Goal: Task Accomplishment & Management: Manage account settings

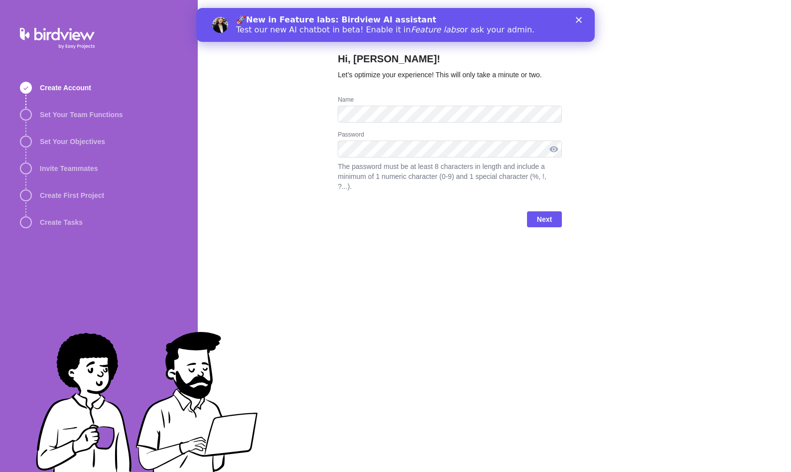
click at [557, 147] on div at bounding box center [554, 149] width 16 height 17
click at [549, 213] on span "Next" at bounding box center [544, 219] width 15 height 12
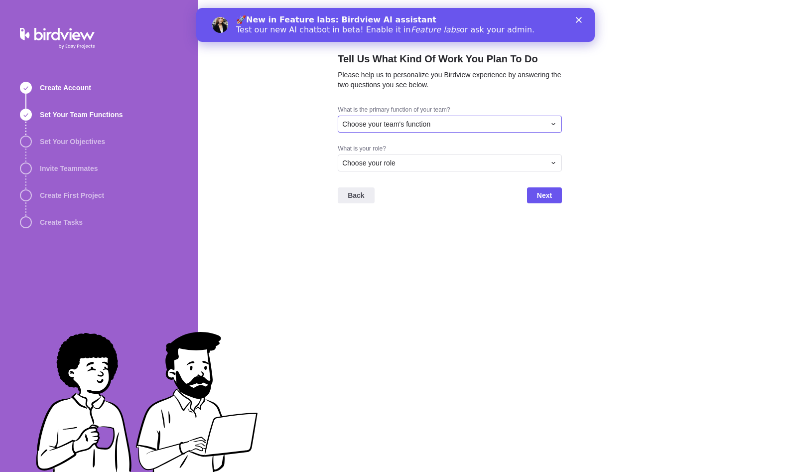
click at [509, 122] on div "Choose your team's function" at bounding box center [443, 124] width 203 height 10
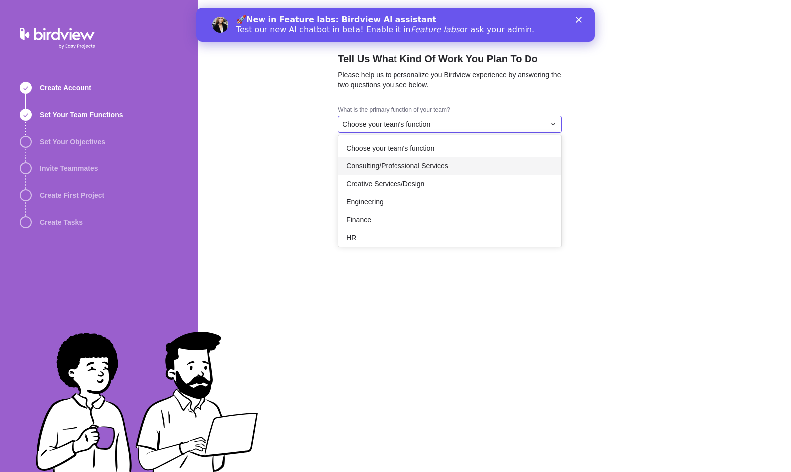
click at [438, 167] on span "Consulting/Professional Services" at bounding box center [397, 166] width 102 height 10
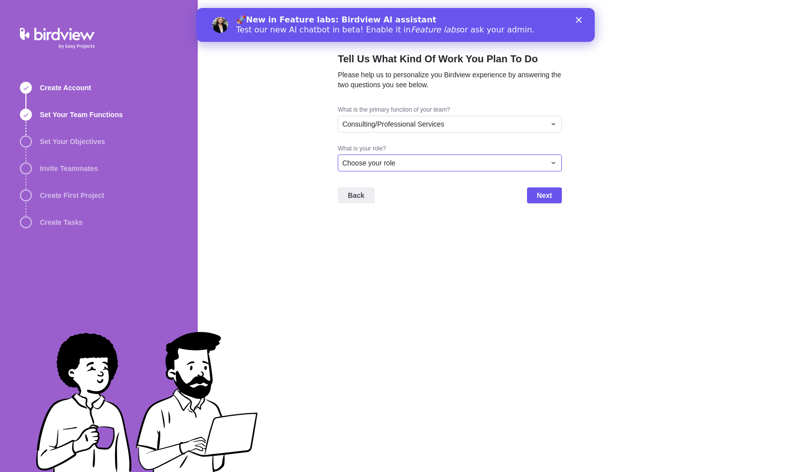
click at [436, 165] on div "Choose your role" at bounding box center [443, 163] width 203 height 10
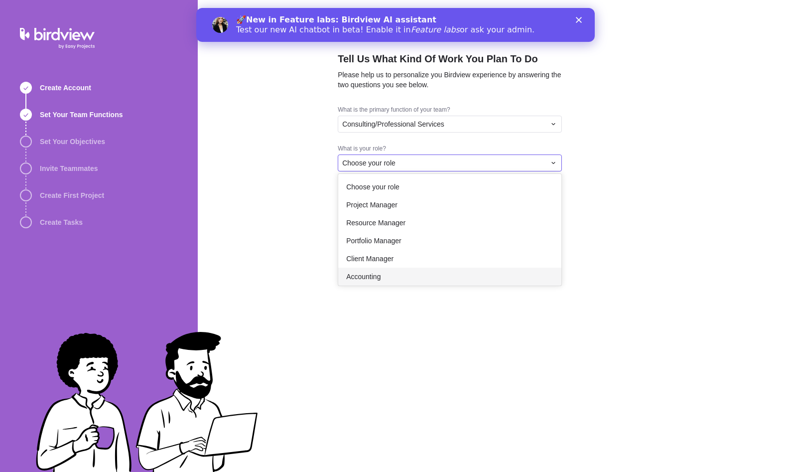
click at [393, 278] on div "Accounting" at bounding box center [449, 277] width 223 height 18
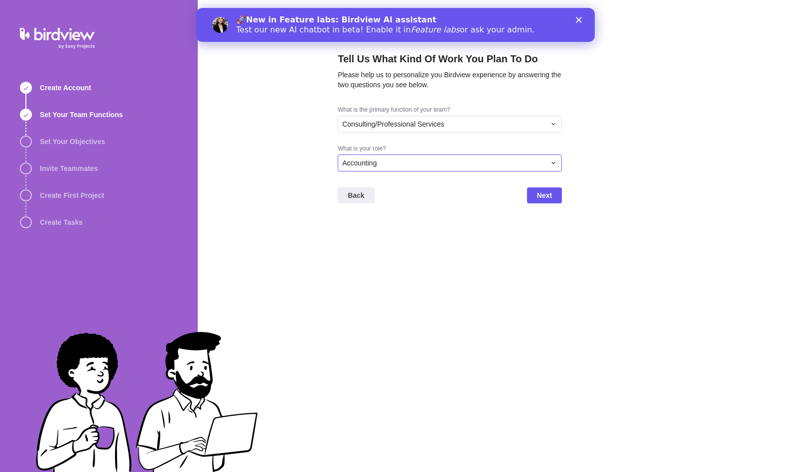
click at [552, 162] on icon at bounding box center [554, 163] width 8 height 8
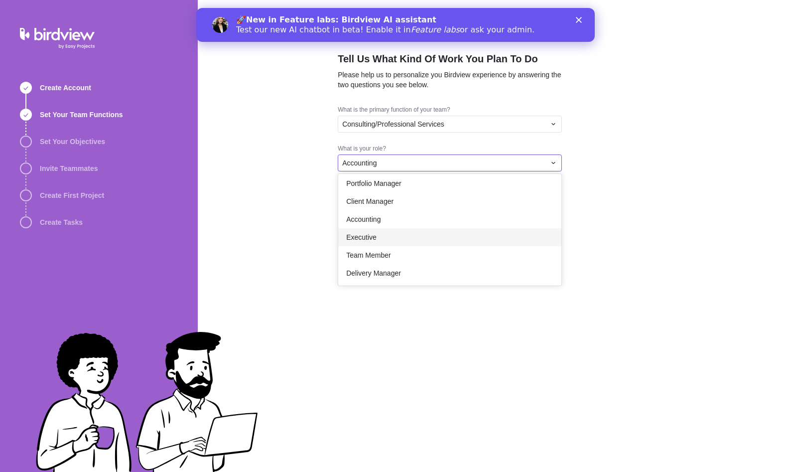
scroll to position [58, 0]
click at [422, 231] on div "Executive" at bounding box center [449, 237] width 223 height 18
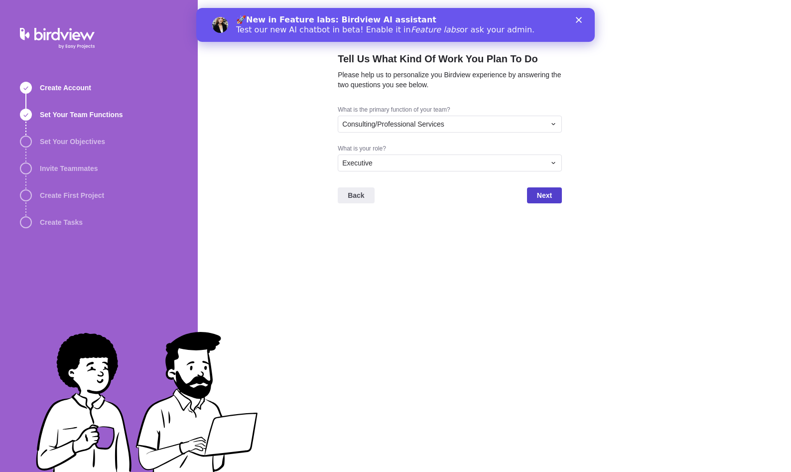
click at [551, 193] on span "Next" at bounding box center [544, 195] width 15 height 12
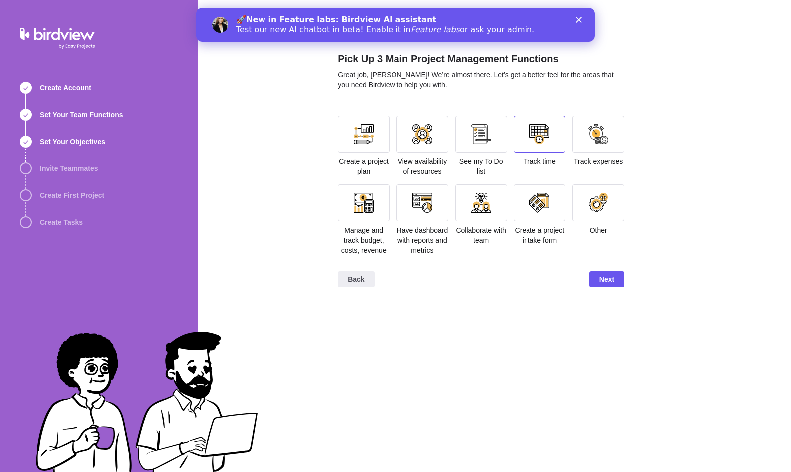
click at [537, 144] on div at bounding box center [540, 134] width 52 height 37
click at [373, 206] on div at bounding box center [364, 203] width 20 height 20
click at [445, 202] on div at bounding box center [423, 202] width 52 height 37
click at [493, 208] on div at bounding box center [481, 202] width 52 height 37
click at [474, 208] on div at bounding box center [481, 203] width 20 height 20
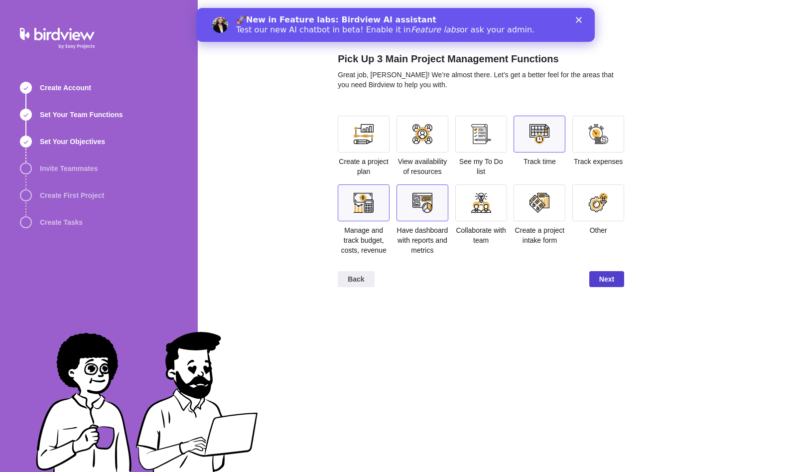
click at [612, 281] on span "Next" at bounding box center [606, 279] width 15 height 12
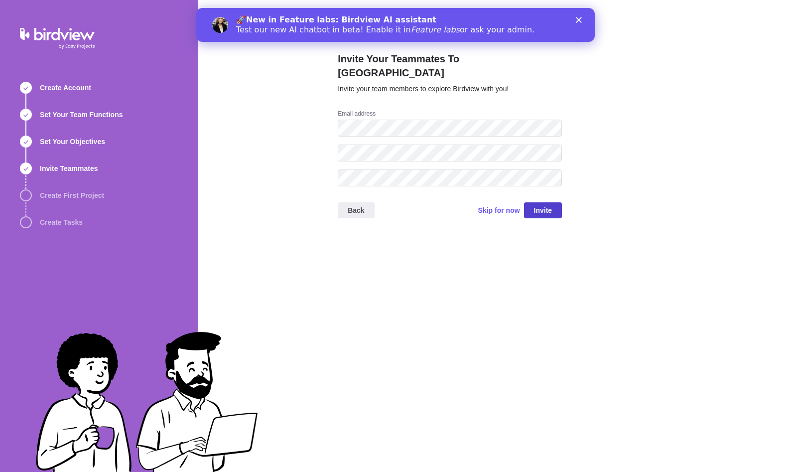
click at [542, 204] on span "Invite" at bounding box center [543, 210] width 18 height 12
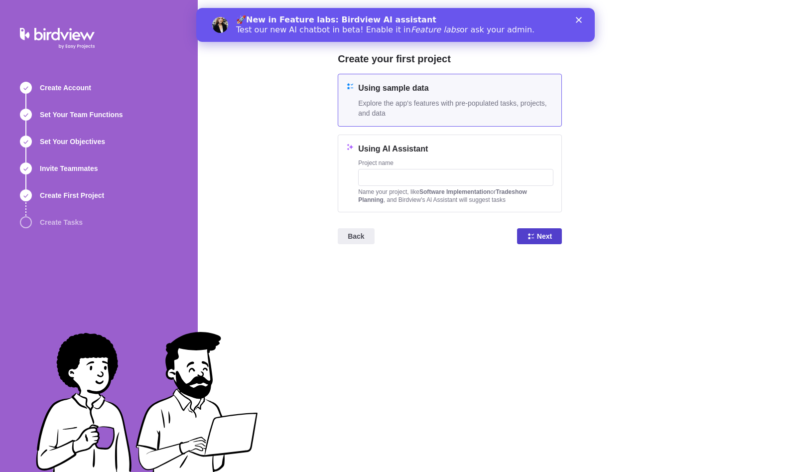
click at [534, 232] on icon at bounding box center [531, 236] width 8 height 8
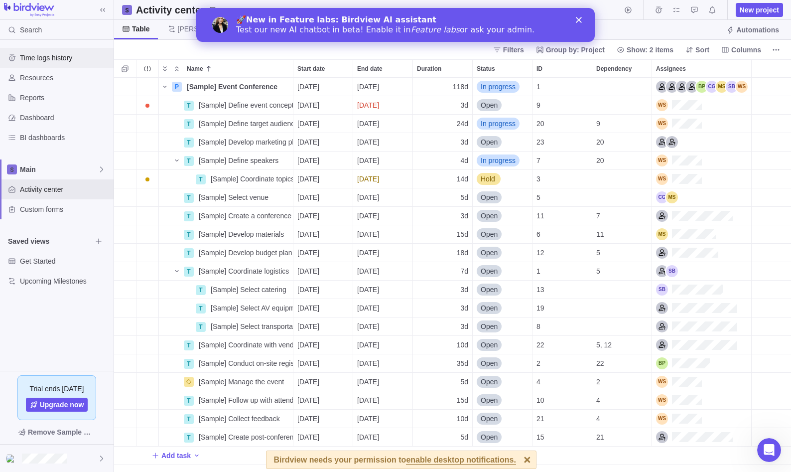
click at [51, 57] on span "Time logs history" at bounding box center [65, 58] width 90 height 10
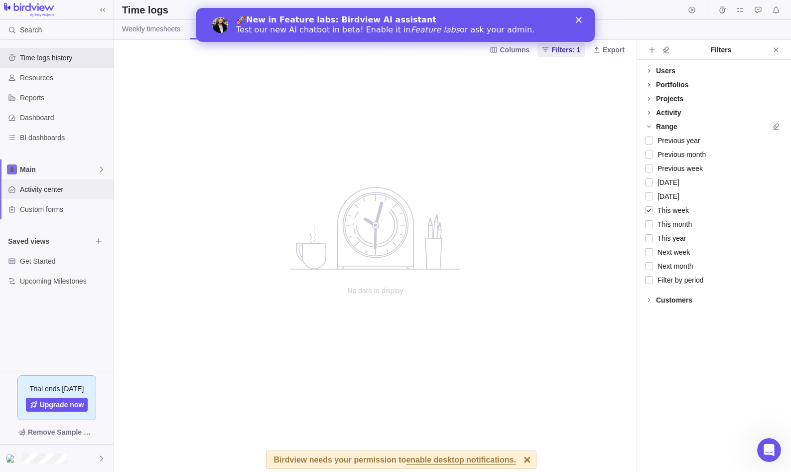
click at [51, 188] on span "Activity center" at bounding box center [65, 189] width 90 height 10
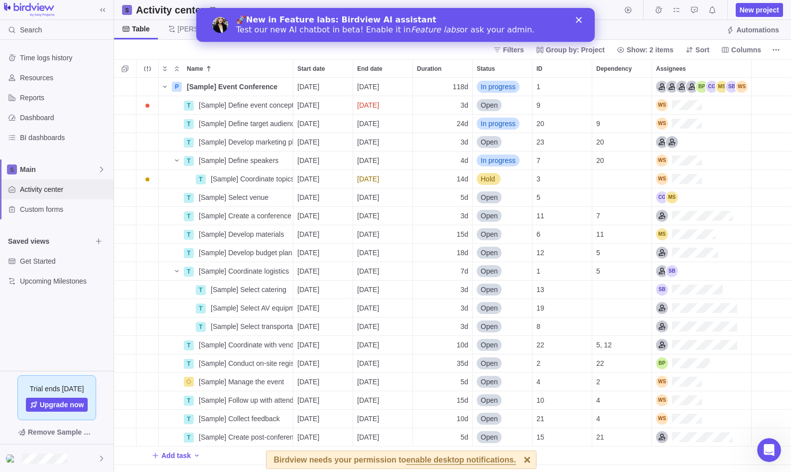
scroll to position [387, 670]
click at [582, 20] on div "Close" at bounding box center [581, 20] width 10 height 6
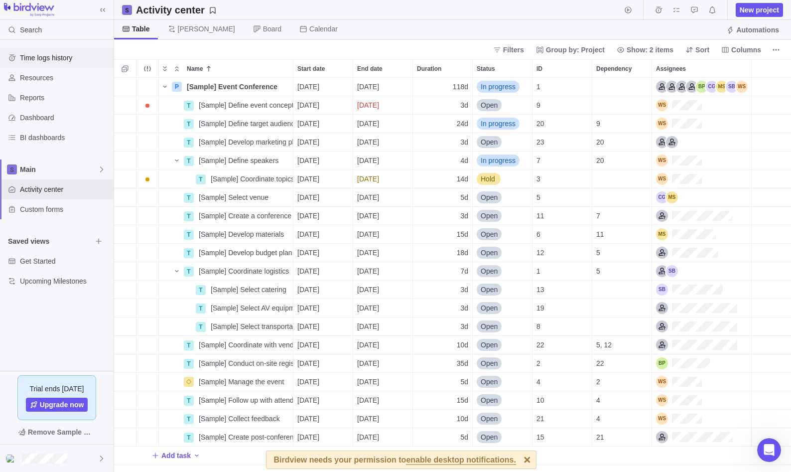
click at [62, 58] on span "Time logs history" at bounding box center [65, 58] width 90 height 10
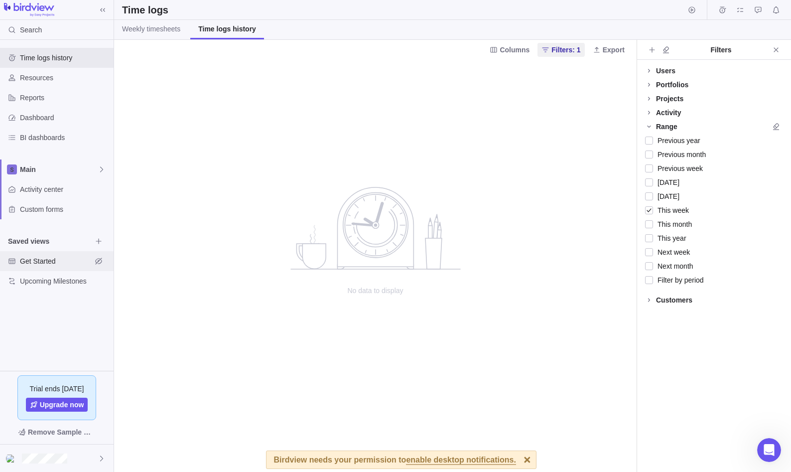
click at [41, 260] on span "Get Started" at bounding box center [56, 261] width 72 height 10
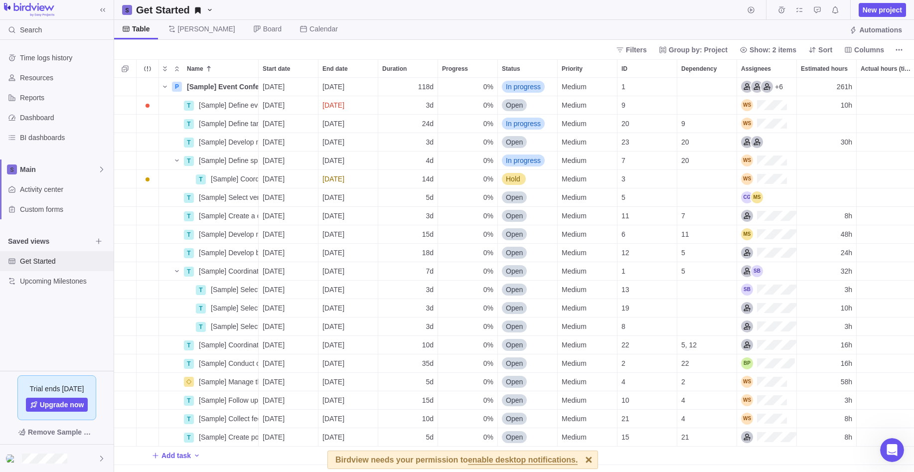
scroll to position [387, 792]
click at [717, 54] on span "Group by: Project" at bounding box center [698, 50] width 59 height 10
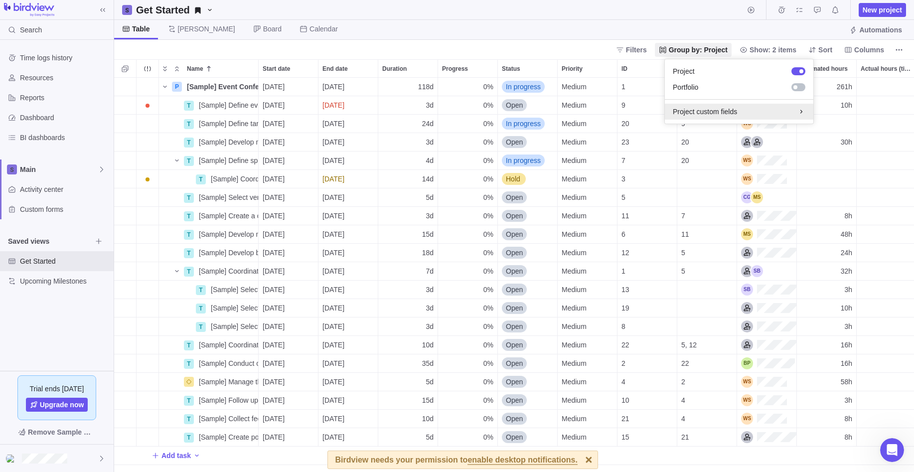
click at [791, 114] on icon at bounding box center [801, 112] width 8 height 8
type input "Customer"
click at [647, 53] on body "Search Time logs history Resources Reports Dashboard BI dashboards Main Activit…" at bounding box center [457, 236] width 914 height 472
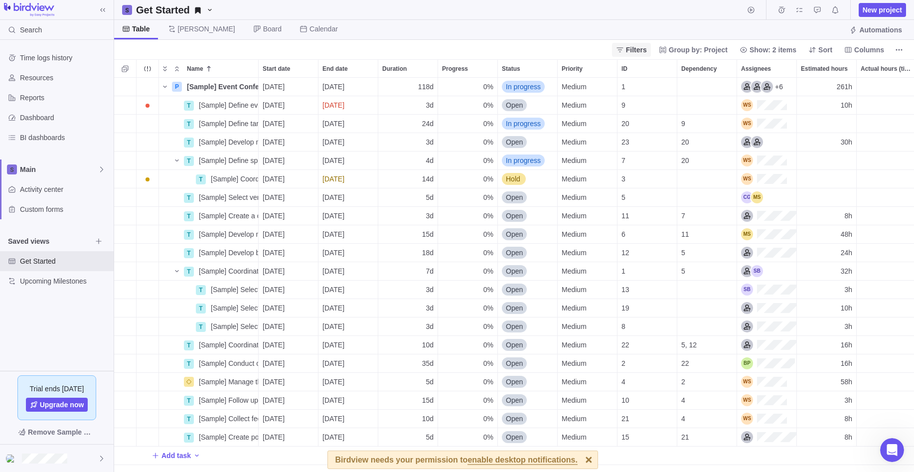
click at [647, 49] on span "Filters" at bounding box center [636, 50] width 21 height 10
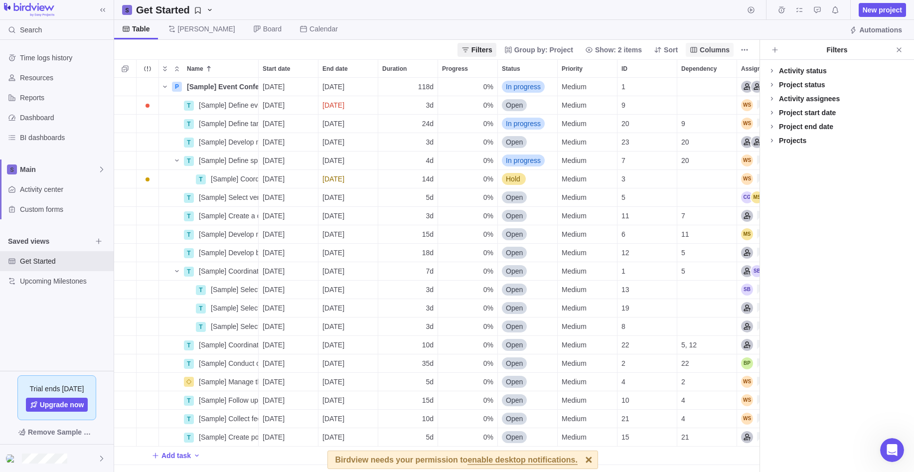
click at [709, 50] on span "Columns" at bounding box center [715, 50] width 30 height 10
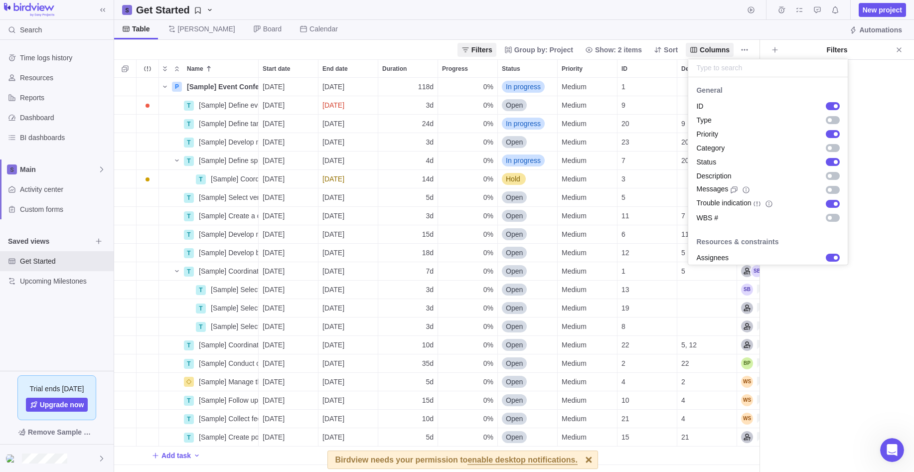
click at [791, 51] on body "Search Time logs history Resources Reports Dashboard BI dashboards Main Activit…" at bounding box center [457, 236] width 914 height 472
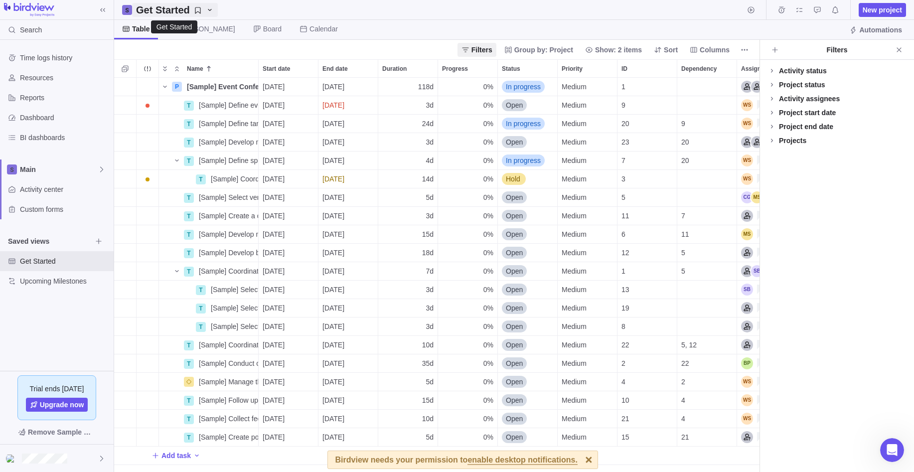
click at [207, 11] on icon "Get Started" at bounding box center [210, 10] width 8 height 8
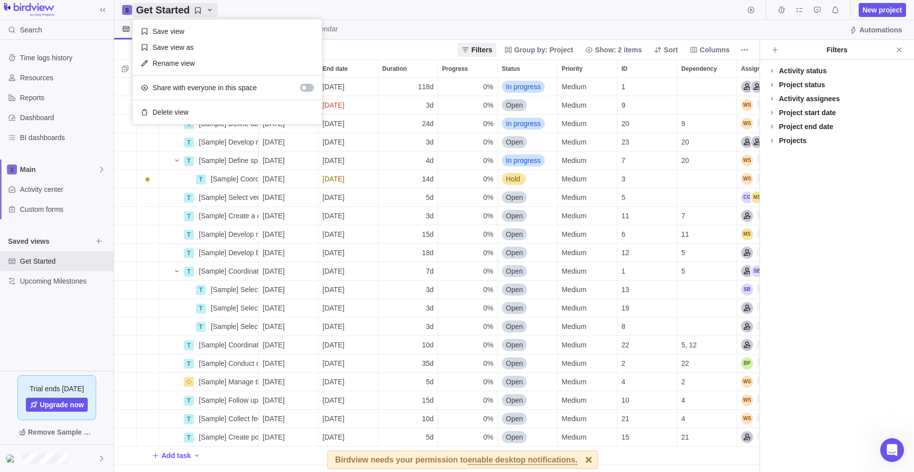
click at [47, 54] on body "Search Time logs history Resources Reports Dashboard BI dashboards Main Activit…" at bounding box center [457, 236] width 914 height 472
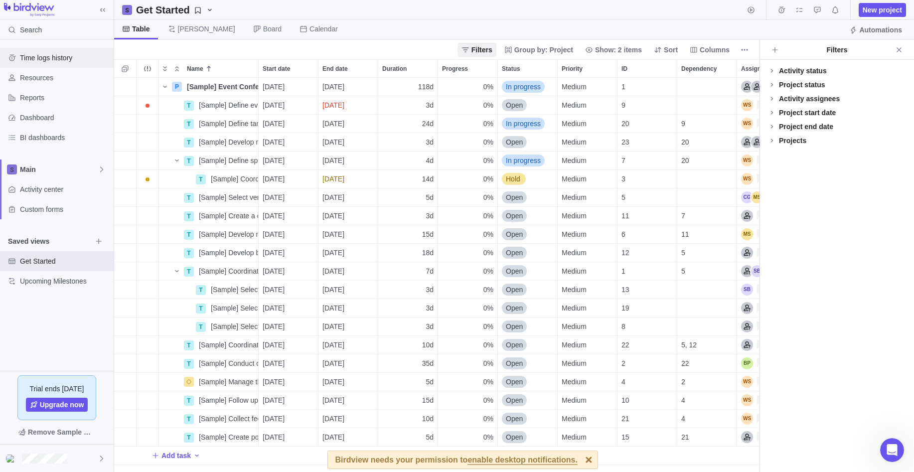
click at [42, 58] on span "Time logs history" at bounding box center [65, 58] width 90 height 10
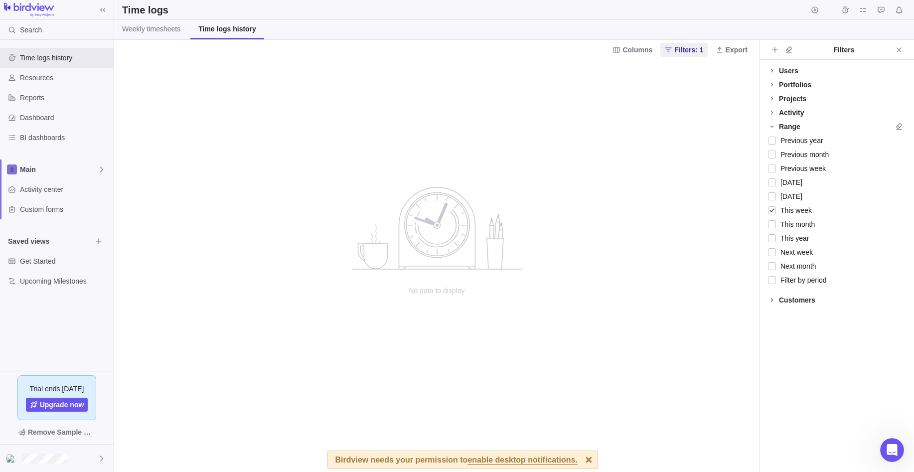
click at [773, 297] on icon at bounding box center [772, 300] width 8 height 8
click at [775, 313] on div at bounding box center [772, 314] width 8 height 14
click at [33, 77] on span "Resources" at bounding box center [65, 78] width 90 height 10
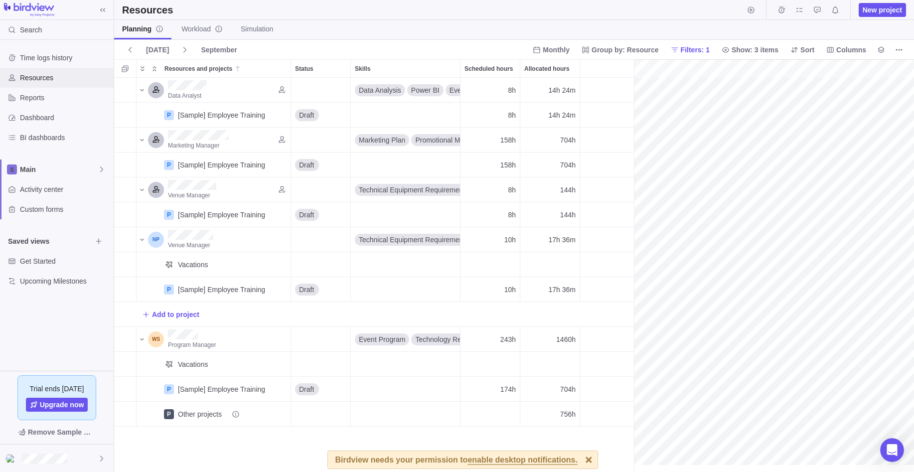
scroll to position [0, 157]
click at [35, 97] on span "Reports" at bounding box center [65, 98] width 90 height 10
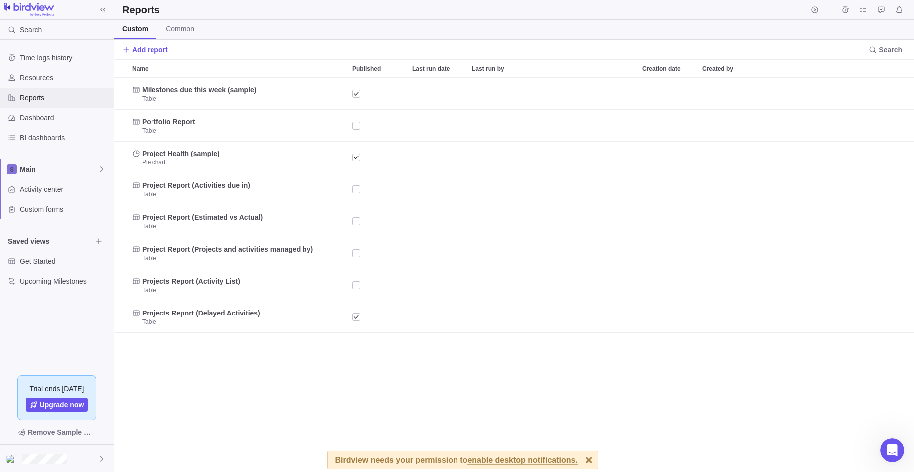
scroll to position [387, 792]
click at [34, 136] on span "BI dashboards" at bounding box center [65, 138] width 90 height 10
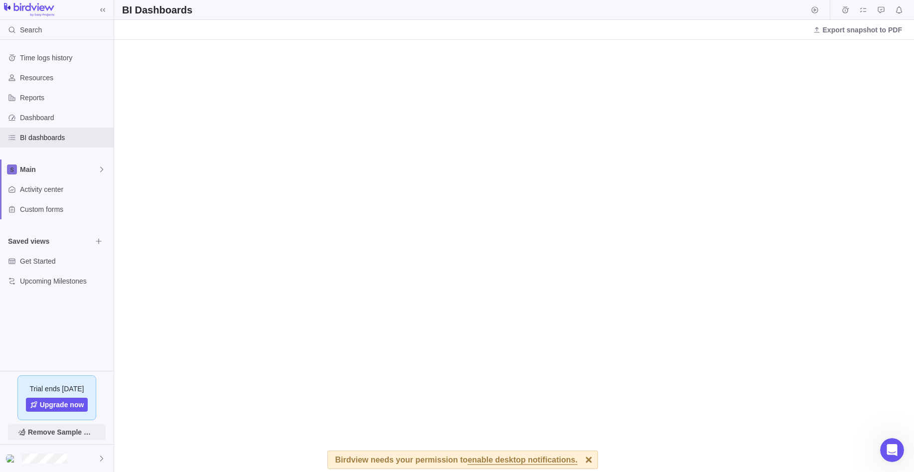
click at [54, 430] on span "Remove Sample Data" at bounding box center [62, 432] width 68 height 12
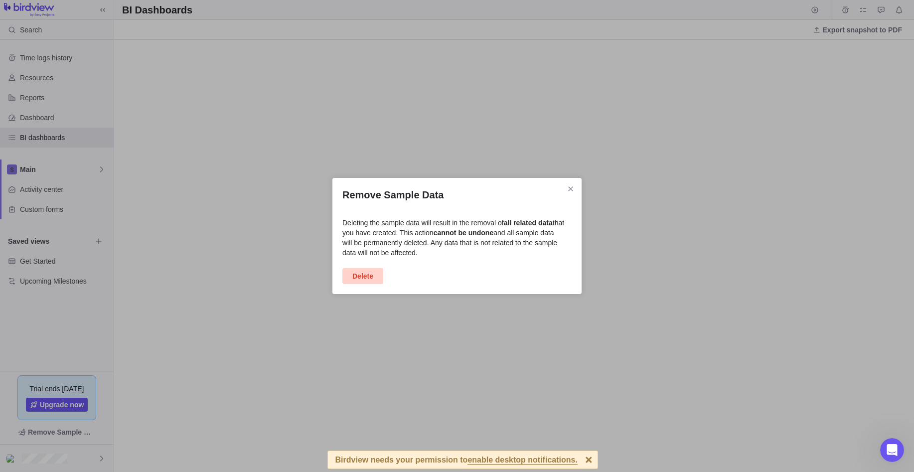
click at [369, 280] on span "Delete" at bounding box center [362, 276] width 21 height 12
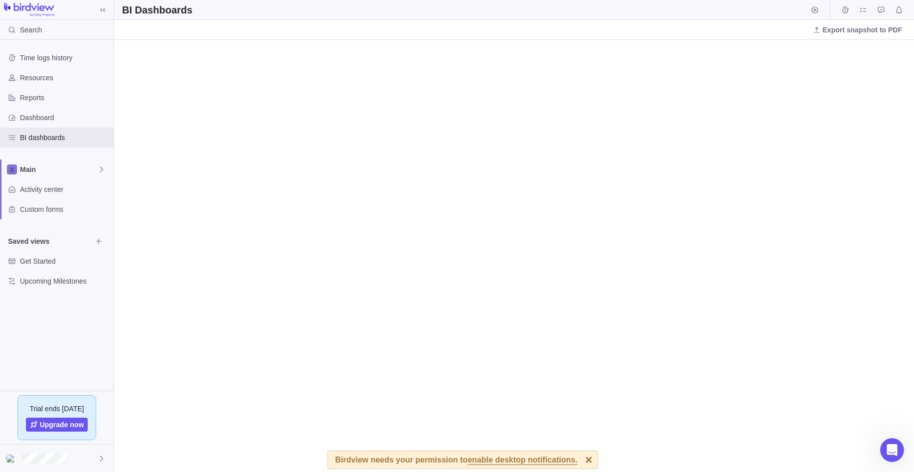
click at [580, 457] on div at bounding box center [588, 459] width 17 height 17
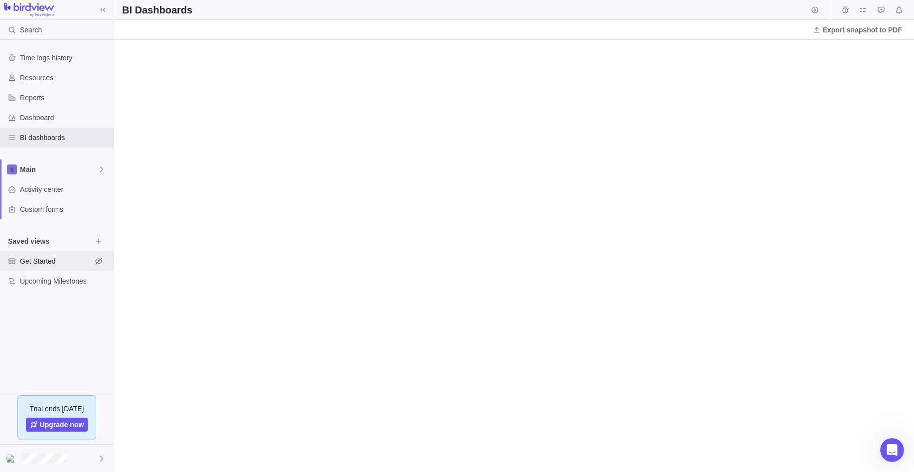
click at [37, 261] on span "Get Started" at bounding box center [56, 261] width 72 height 10
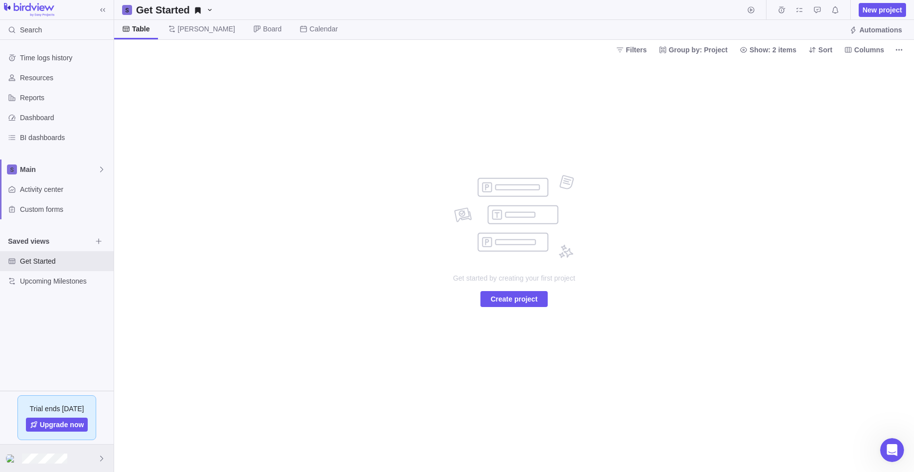
click at [101, 457] on icon at bounding box center [102, 458] width 8 height 8
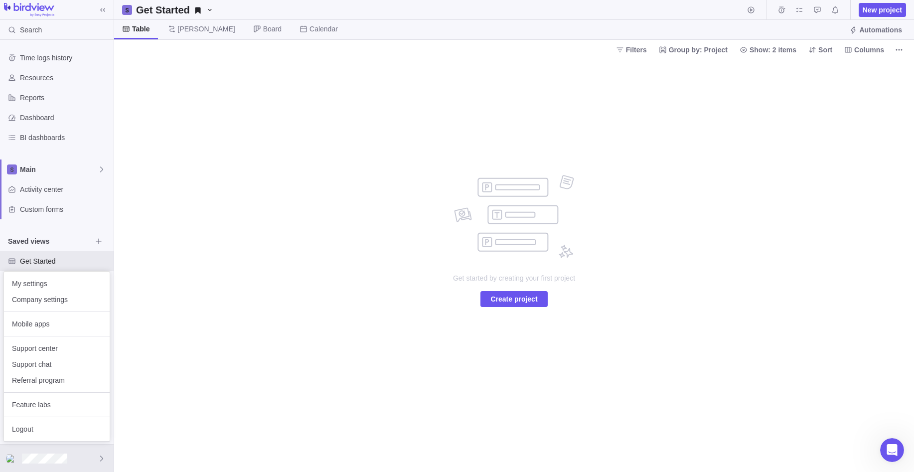
click at [194, 247] on body "Search Time logs history Resources Reports Dashboard BI dashboards Main Activit…" at bounding box center [457, 236] width 914 height 472
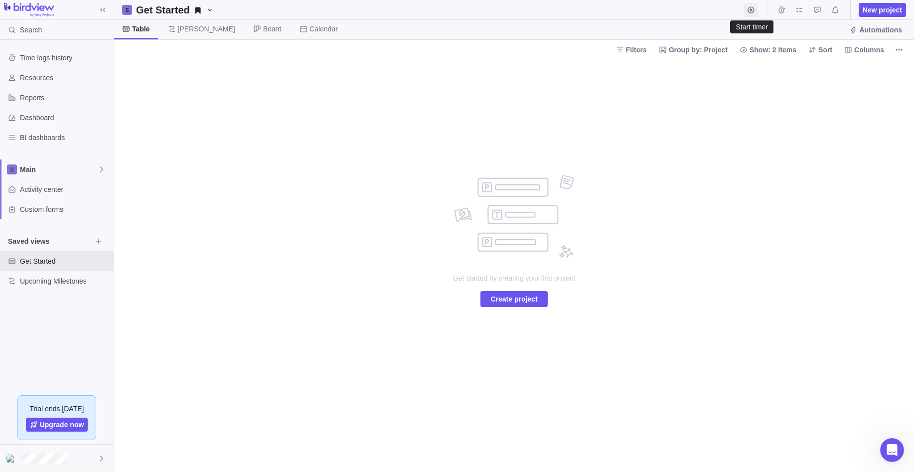
click at [751, 11] on icon "Start timer" at bounding box center [750, 9] width 6 height 6
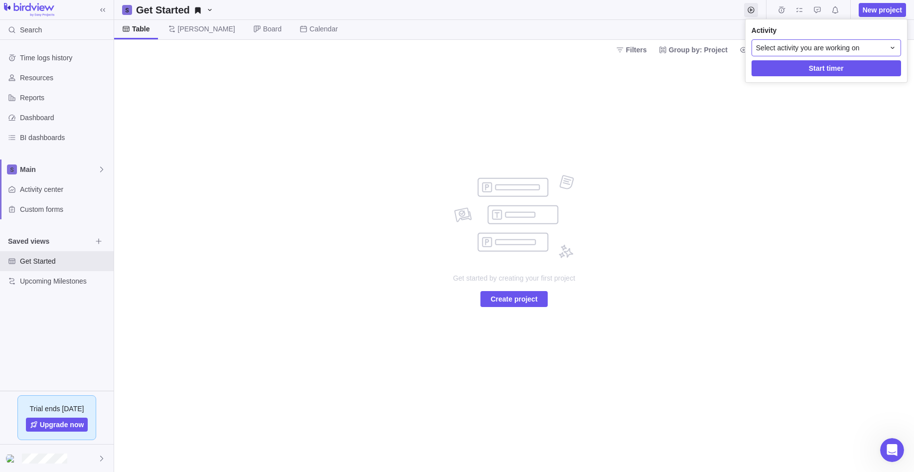
click at [791, 49] on div "Select activity you are working on" at bounding box center [825, 47] width 149 height 17
click at [623, 87] on body "Search Time logs history Resources Reports Dashboard BI dashboards Main Activit…" at bounding box center [457, 236] width 914 height 472
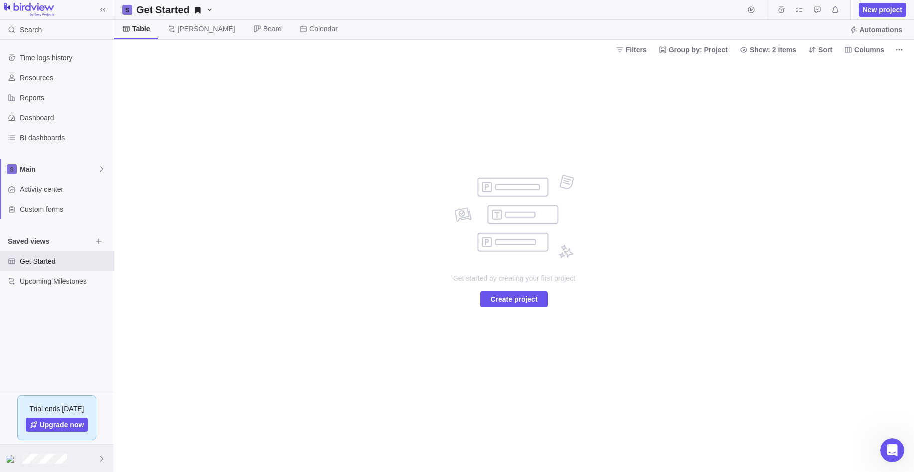
click at [103, 458] on icon at bounding box center [102, 458] width 8 height 8
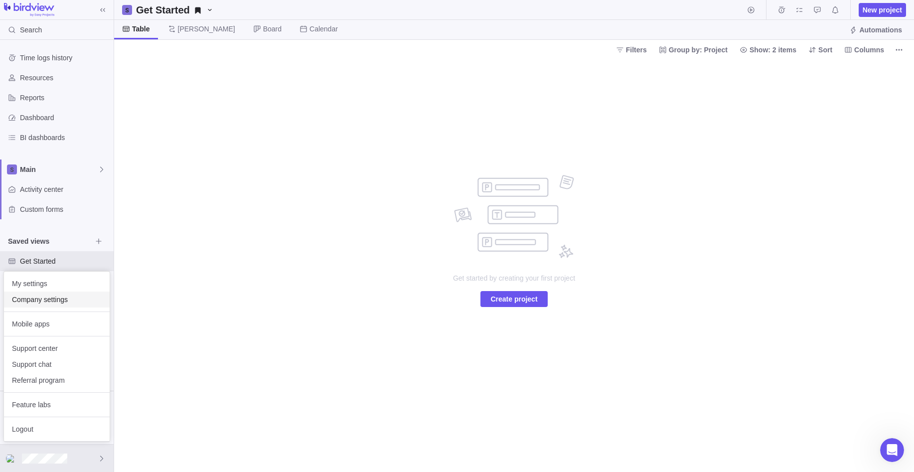
click at [42, 299] on span "Company settings" at bounding box center [57, 299] width 90 height 10
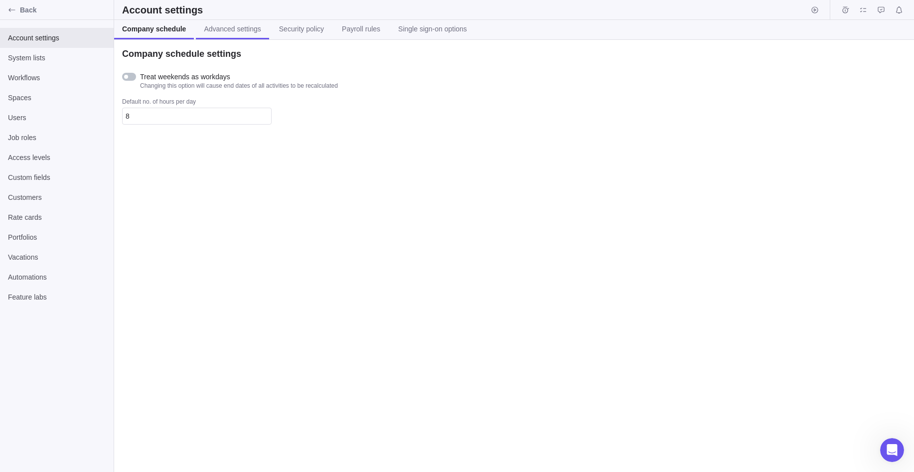
click at [250, 33] on span "Advanced settings" at bounding box center [232, 29] width 57 height 10
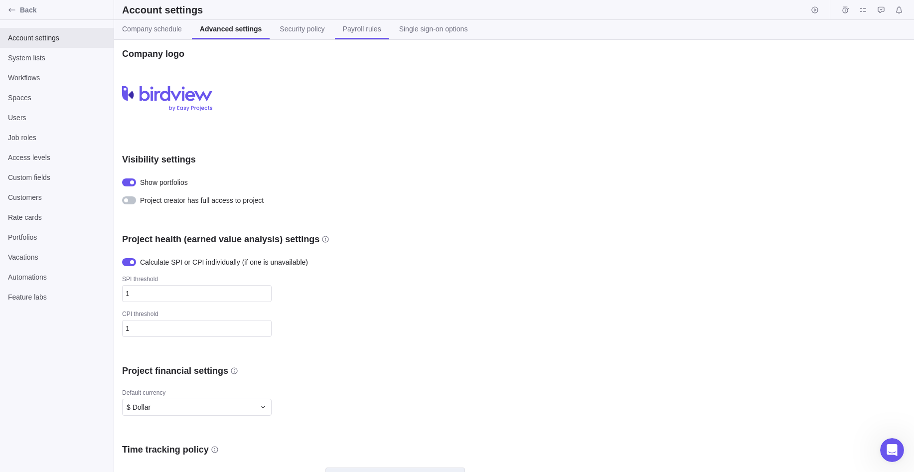
click at [349, 29] on span "Payroll rules" at bounding box center [362, 29] width 38 height 10
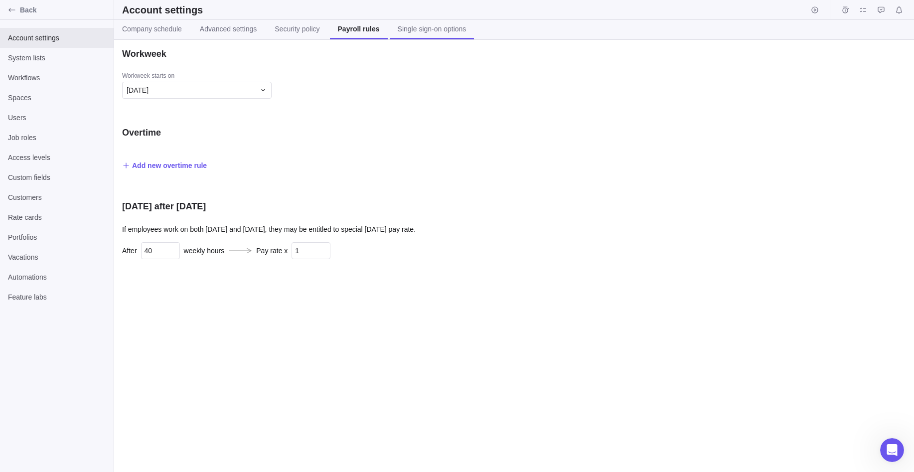
click at [410, 27] on span "Single sign-on options" at bounding box center [432, 29] width 69 height 10
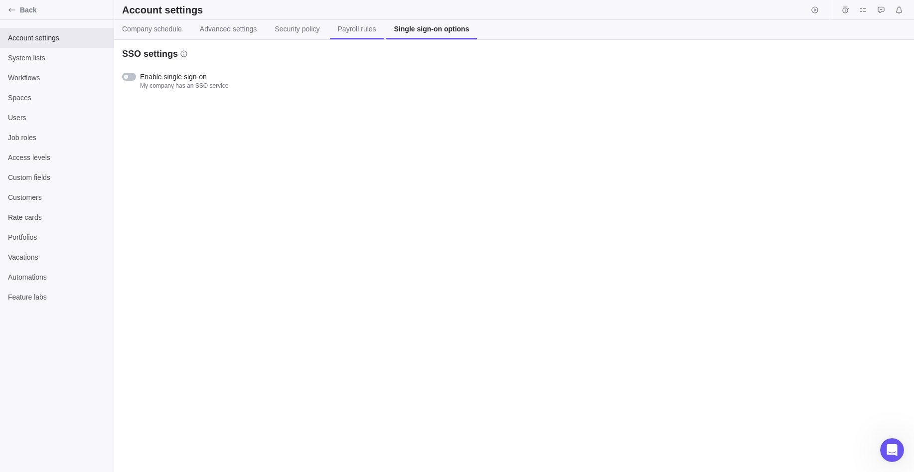
click at [358, 35] on link "Payroll rules" at bounding box center [357, 29] width 54 height 19
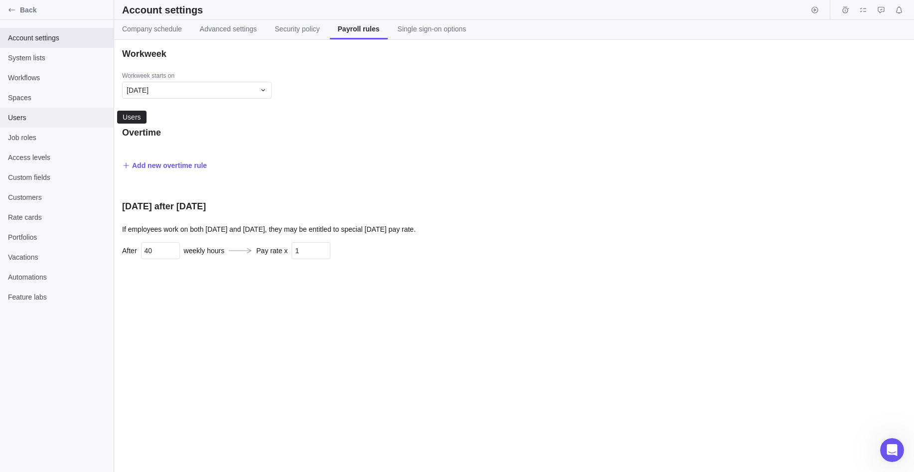
click at [30, 121] on span "Users" at bounding box center [57, 118] width 98 height 10
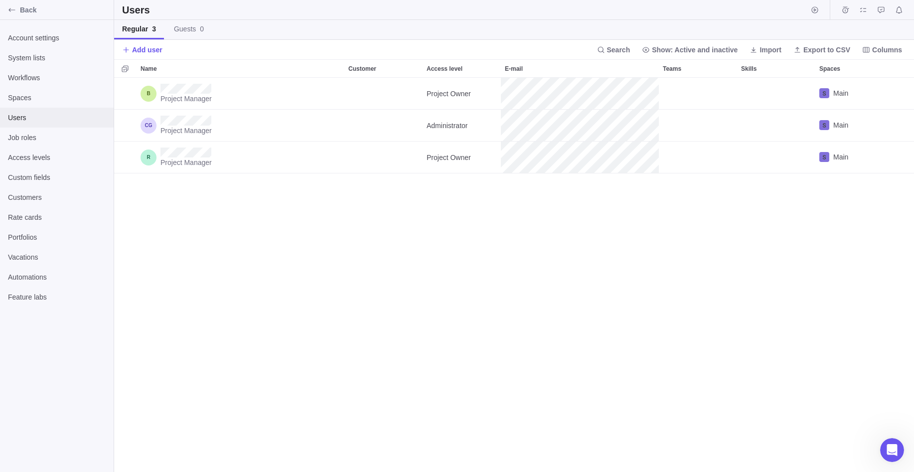
scroll to position [387, 792]
click at [28, 197] on span "Customers" at bounding box center [57, 197] width 98 height 10
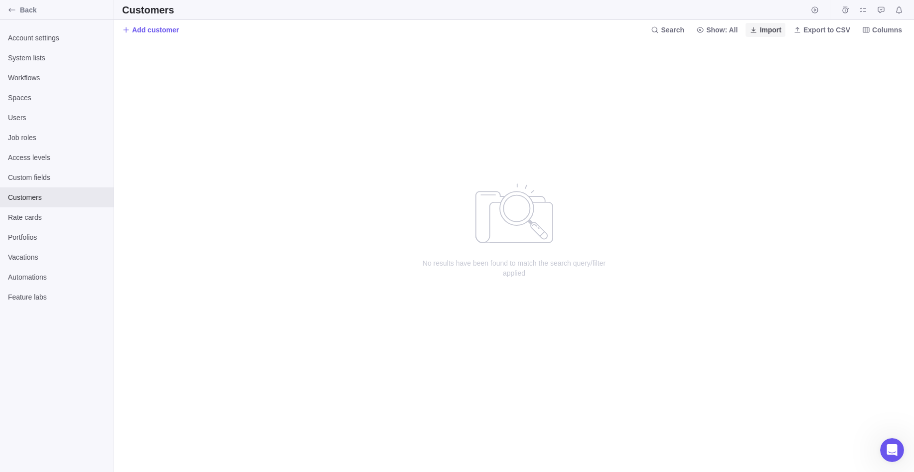
click at [773, 30] on span "Import" at bounding box center [770, 30] width 22 height 10
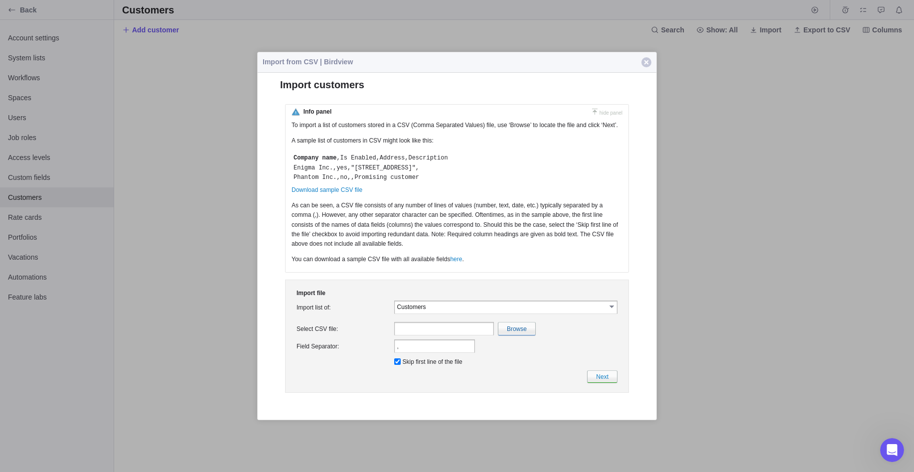
click at [613, 310] on link "select" at bounding box center [612, 306] width 9 height 10
click at [457, 338] on li "Customers" at bounding box center [506, 338] width 222 height 9
click at [347, 188] on link "Download sample CSV file" at bounding box center [326, 189] width 71 height 7
click at [525, 332] on input "file" at bounding box center [299, 328] width 471 height 12
type input "C:\fakepath\CustomersImport.csv"
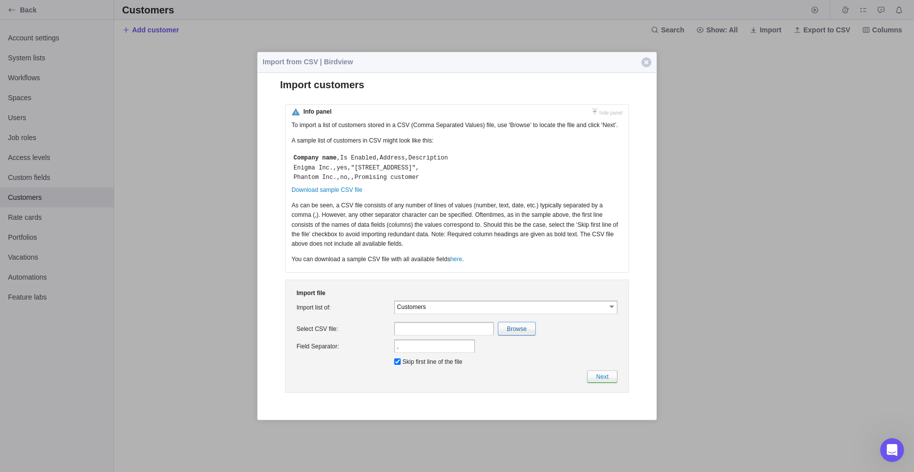
type input "CustomersImport.csv"
click at [613, 380] on link "Next" at bounding box center [602, 376] width 30 height 12
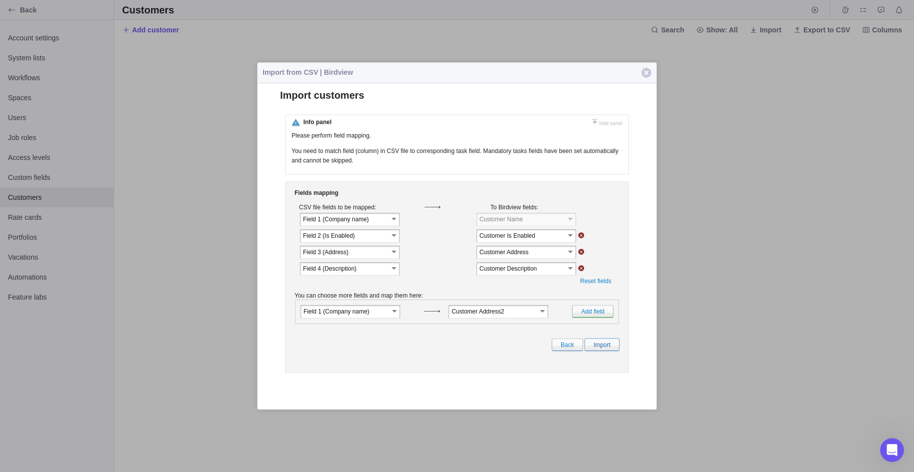
click at [598, 351] on link "Import" at bounding box center [601, 344] width 35 height 12
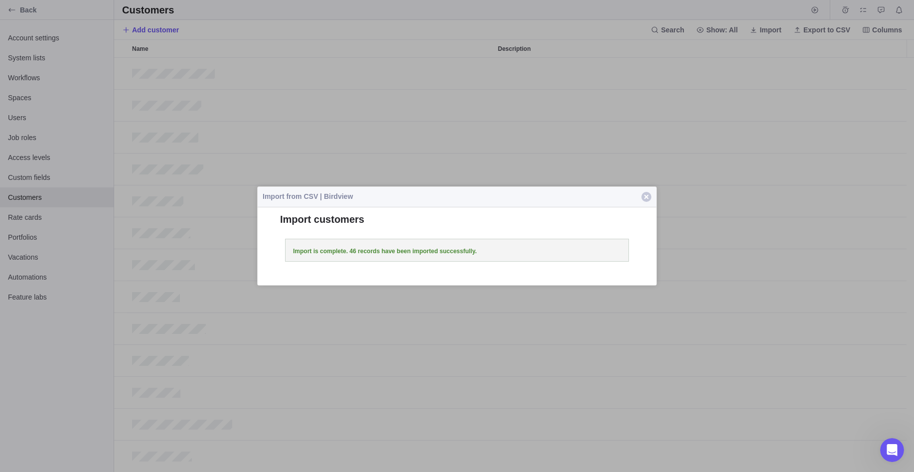
scroll to position [407, 792]
click at [646, 198] on span "button" at bounding box center [646, 197] width 10 height 10
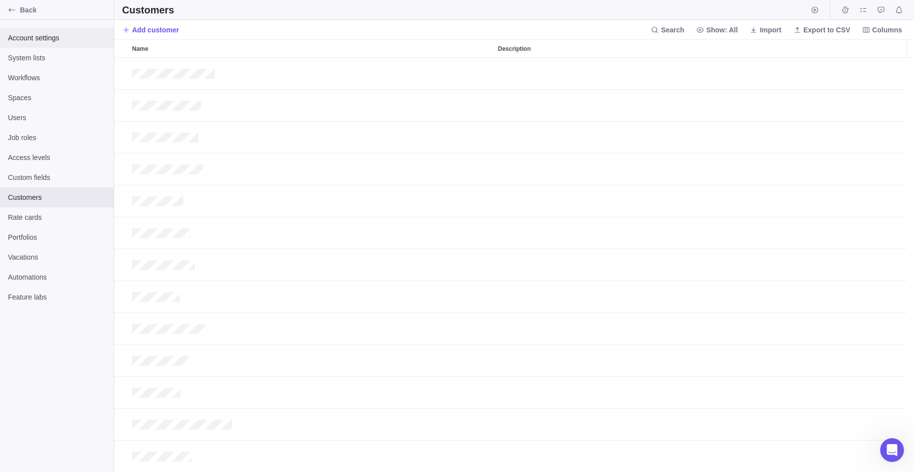
click at [51, 40] on span "Account settings" at bounding box center [57, 38] width 98 height 10
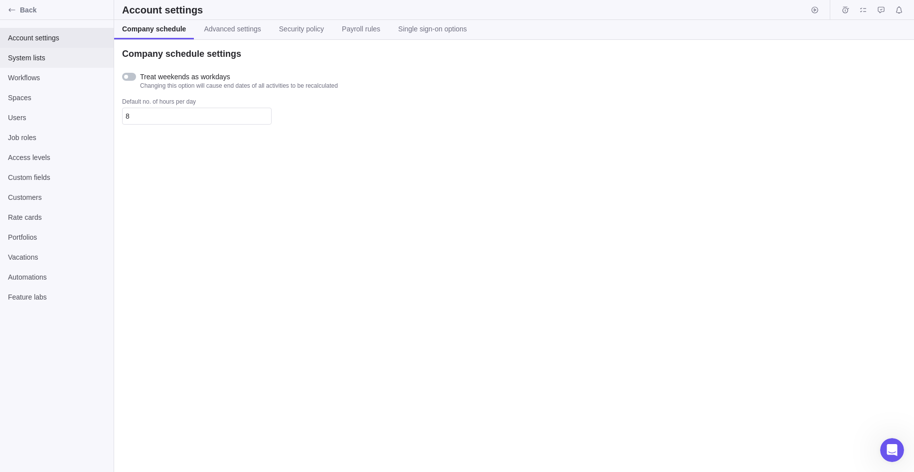
click at [49, 56] on span "System lists" at bounding box center [57, 58] width 98 height 10
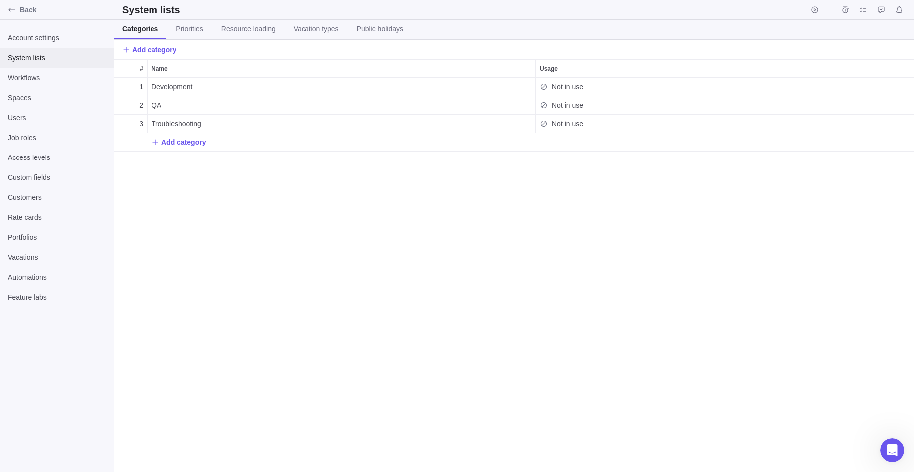
scroll to position [387, 792]
click at [196, 142] on span "Add category" at bounding box center [183, 142] width 44 height 10
click at [223, 191] on div "# Name Usage 1 Development Not in use 2 QA Not in use 3 Troubleshooting Not in …" at bounding box center [514, 265] width 800 height 413
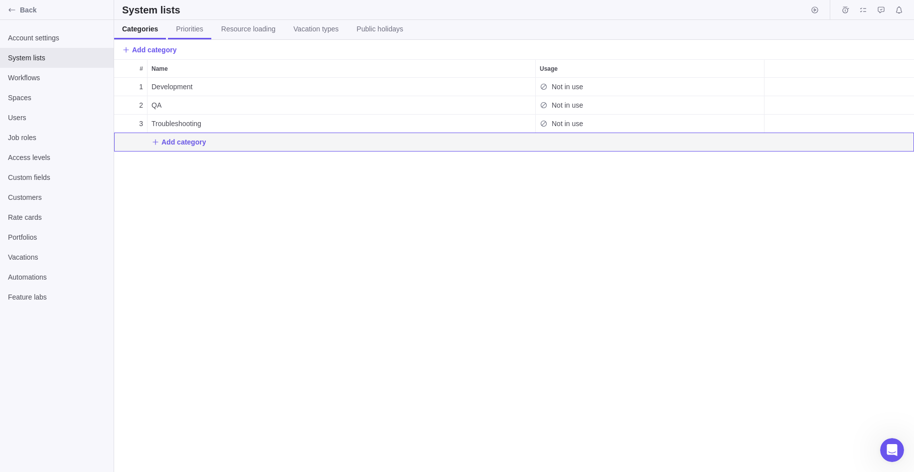
click at [197, 29] on span "Priorities" at bounding box center [189, 29] width 27 height 10
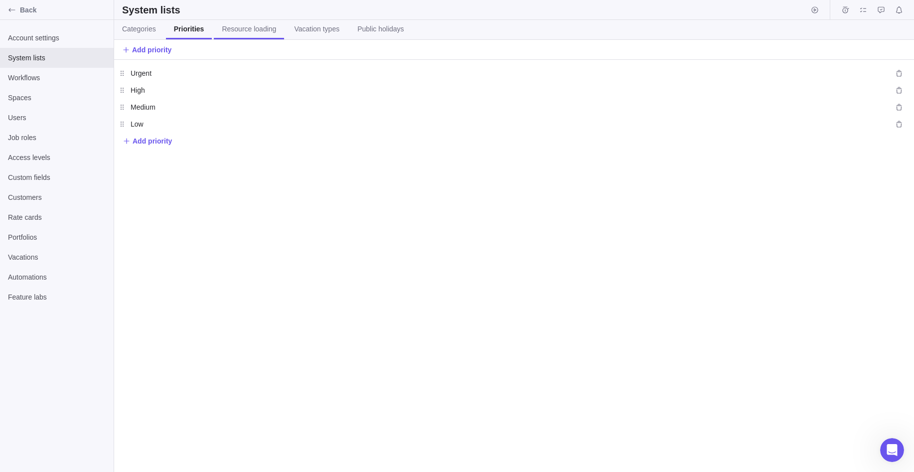
click at [241, 32] on span "Resource loading" at bounding box center [249, 29] width 54 height 10
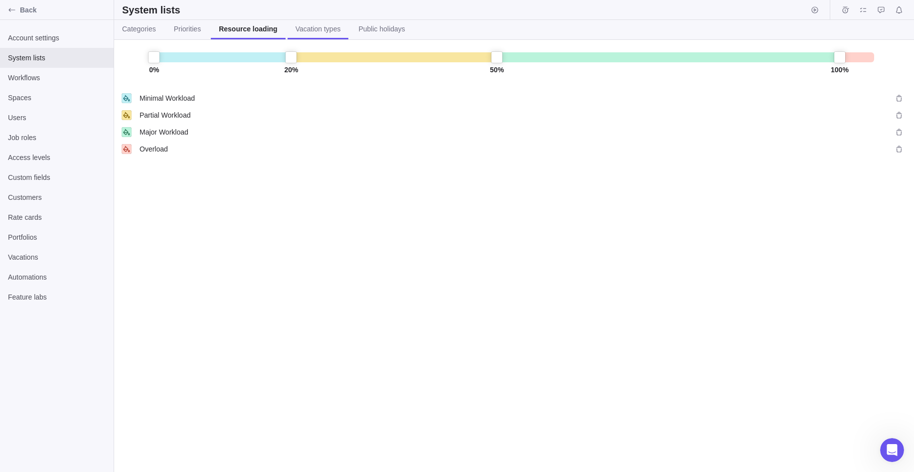
click at [323, 29] on span "Vacation types" at bounding box center [317, 29] width 45 height 10
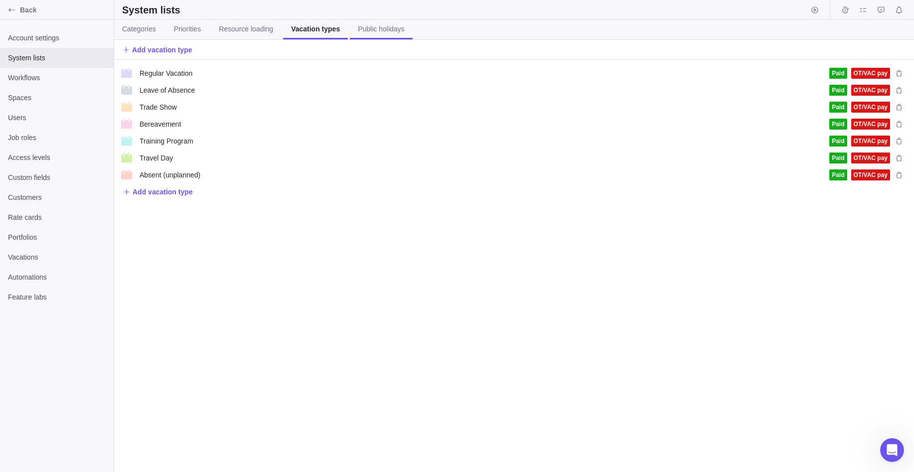
click at [371, 30] on span "Public holidays" at bounding box center [381, 29] width 46 height 10
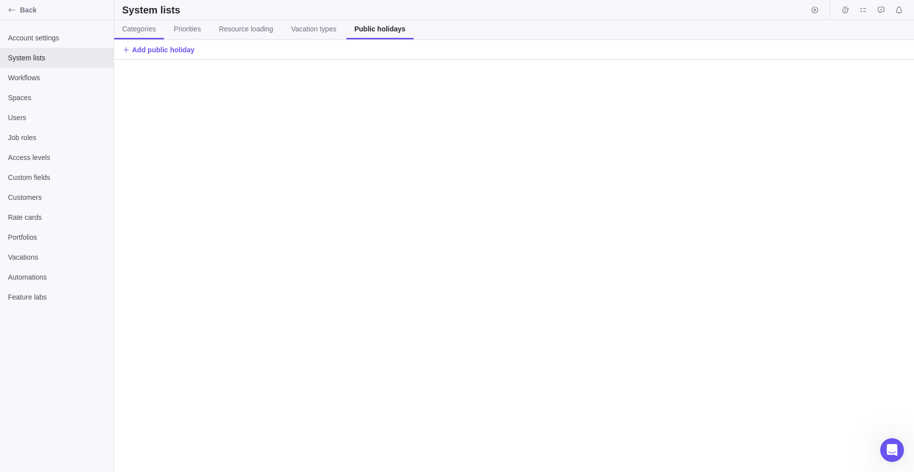
click at [146, 29] on span "Categories" at bounding box center [139, 29] width 34 height 10
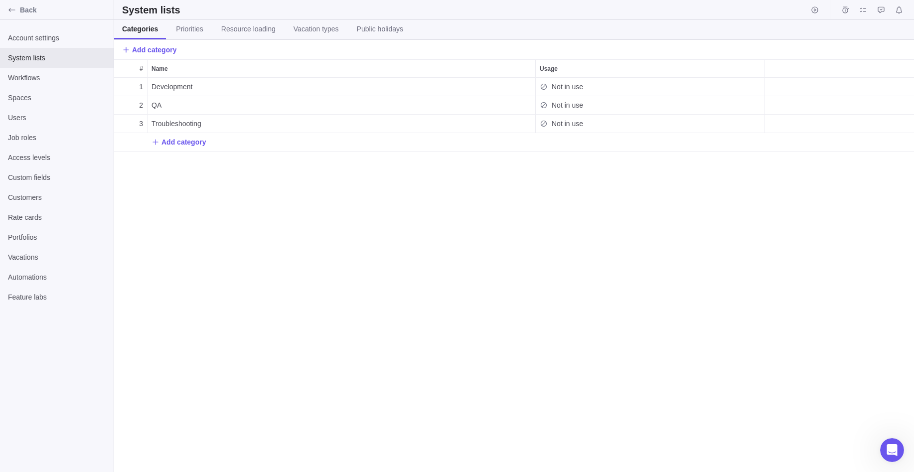
scroll to position [387, 792]
click at [57, 176] on span "Custom fields" at bounding box center [57, 177] width 98 height 10
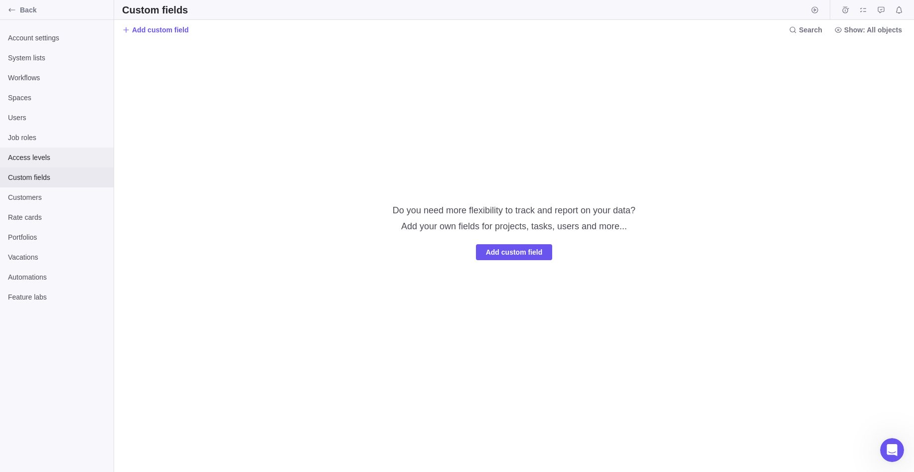
click at [34, 153] on span "Access levels" at bounding box center [57, 157] width 98 height 10
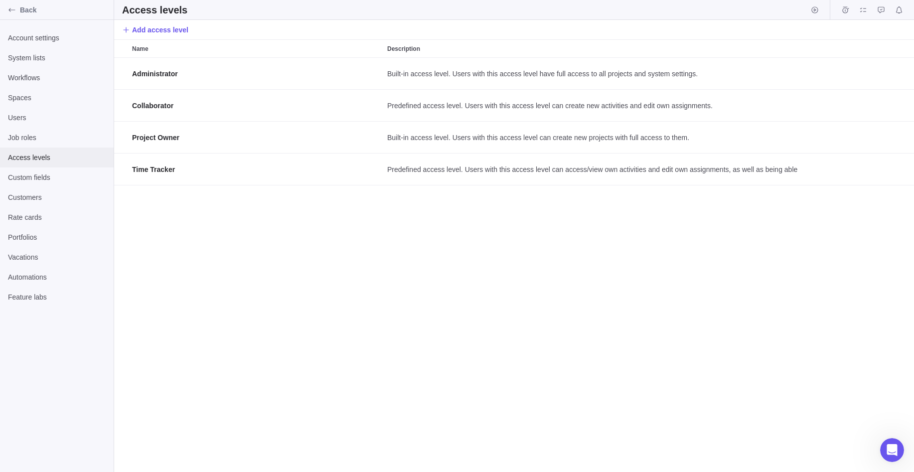
scroll to position [407, 792]
click at [36, 179] on span "Custom fields" at bounding box center [57, 177] width 98 height 10
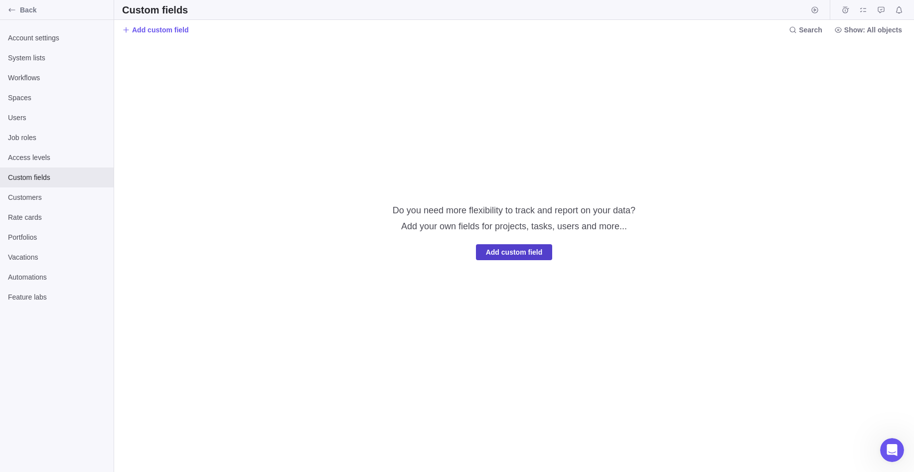
click at [520, 253] on span "Add custom field" at bounding box center [514, 252] width 57 height 12
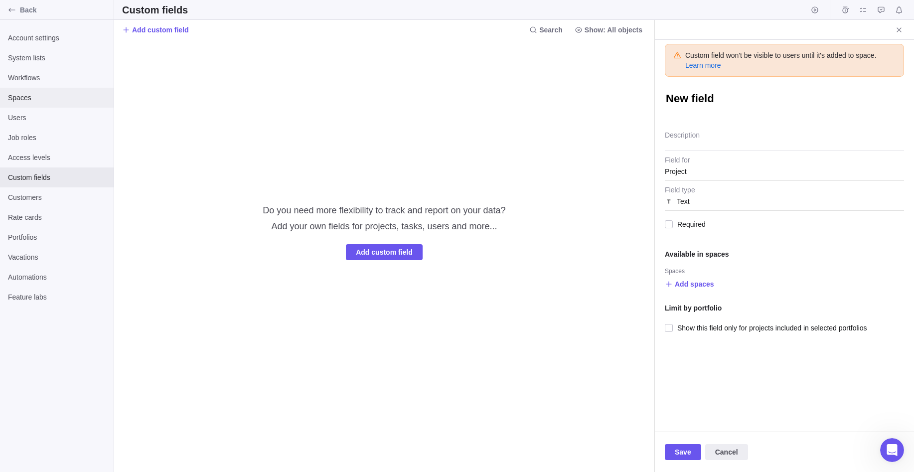
type textarea "x"
click at [35, 100] on span "Spaces" at bounding box center [57, 98] width 98 height 10
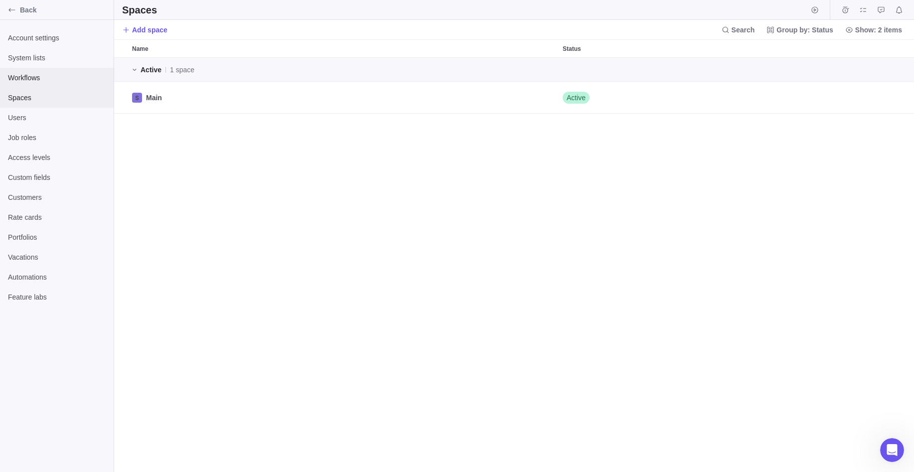
scroll to position [407, 792]
click at [34, 82] on span "Workflows" at bounding box center [57, 78] width 98 height 10
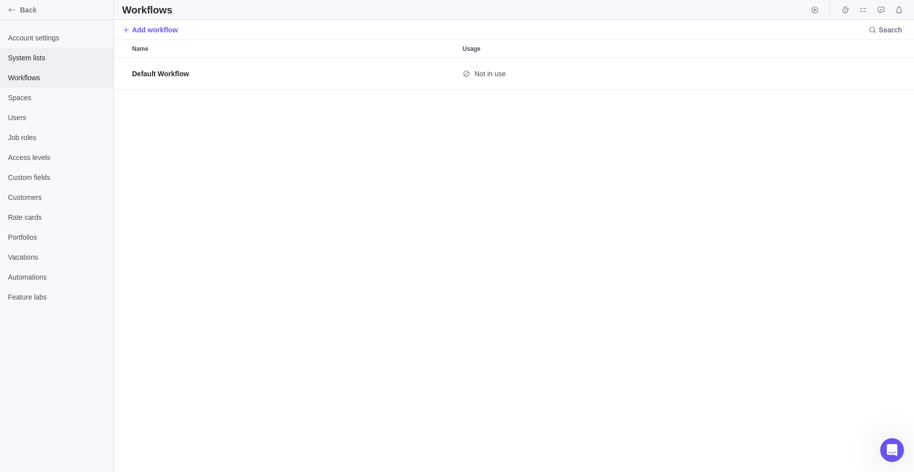
scroll to position [407, 792]
click at [39, 59] on span "System lists" at bounding box center [57, 58] width 98 height 10
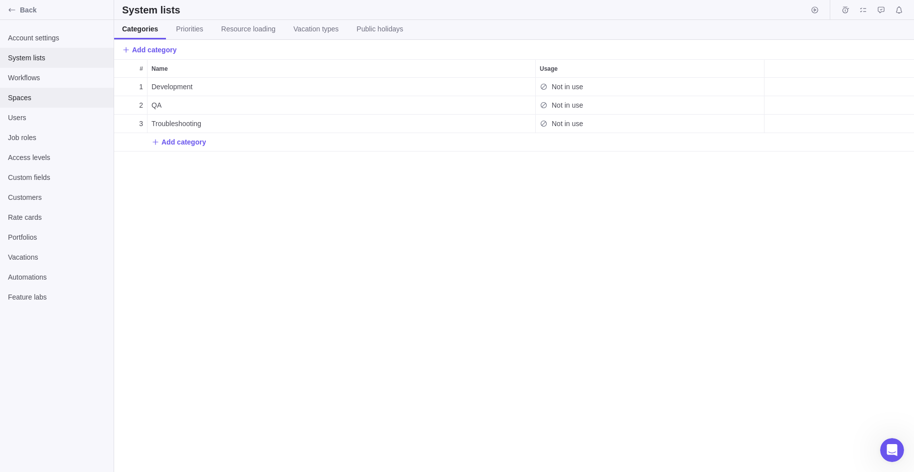
scroll to position [387, 792]
click at [44, 179] on span "Custom fields" at bounding box center [57, 177] width 98 height 10
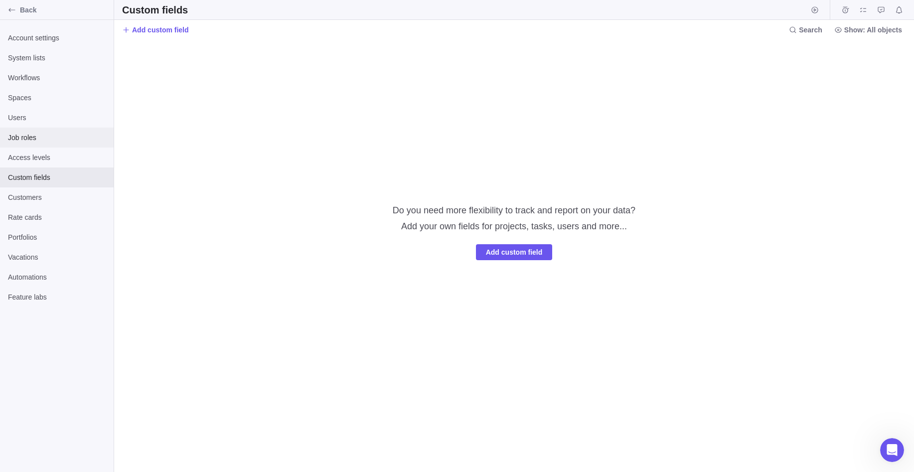
click at [38, 136] on span "Job roles" at bounding box center [57, 138] width 98 height 10
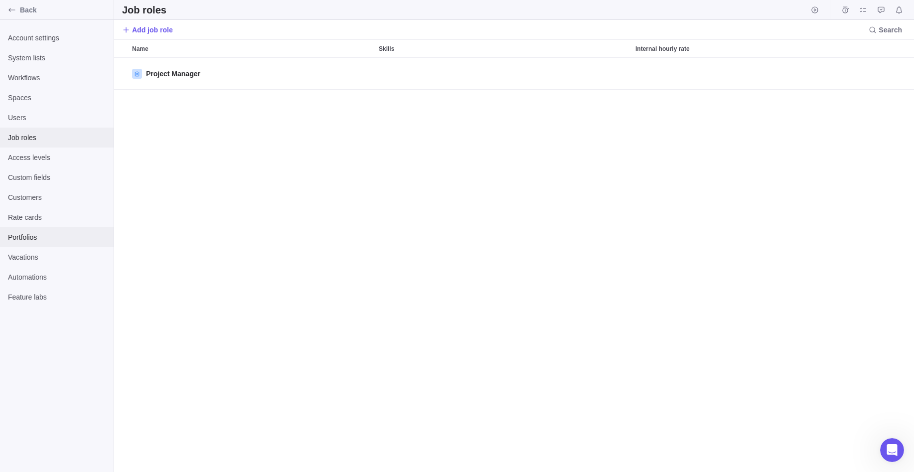
scroll to position [407, 792]
click at [49, 65] on div "System lists" at bounding box center [57, 58] width 114 height 20
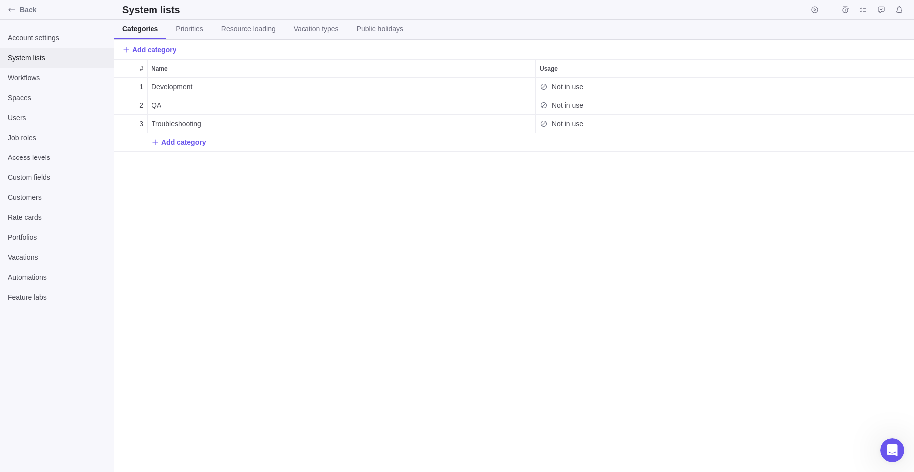
scroll to position [387, 792]
click at [412, 232] on div "1 Development Not in use 2 QA Not in use 3 Troubleshooting Not in use Add categ…" at bounding box center [514, 275] width 800 height 394
click at [29, 6] on span "Back" at bounding box center [65, 10] width 90 height 10
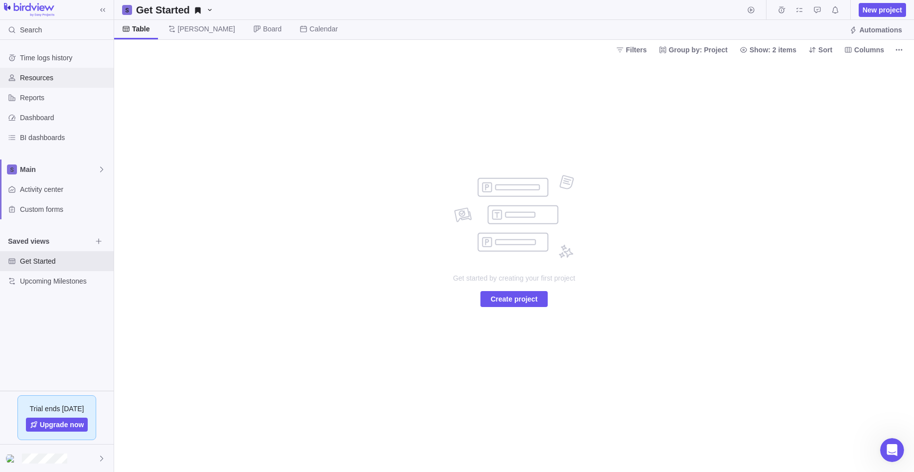
click at [45, 75] on span "Resources" at bounding box center [65, 78] width 90 height 10
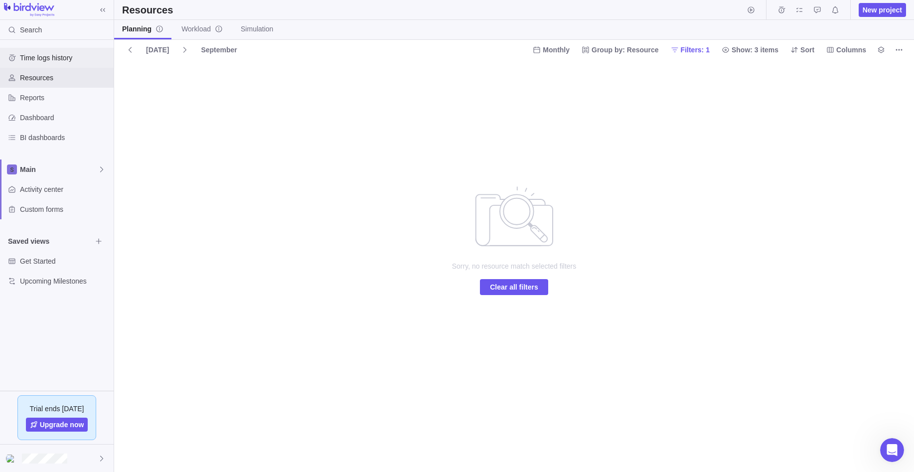
click at [37, 56] on span "Time logs history" at bounding box center [65, 58] width 90 height 10
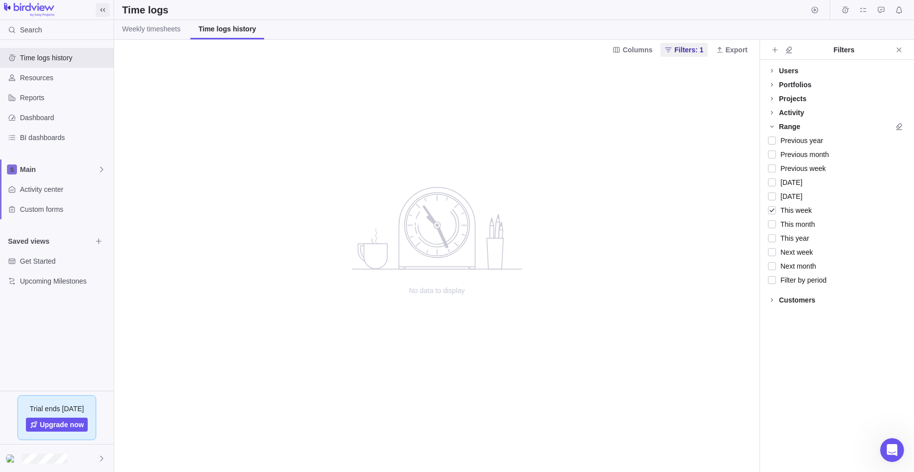
click at [108, 8] on span at bounding box center [103, 10] width 14 height 14
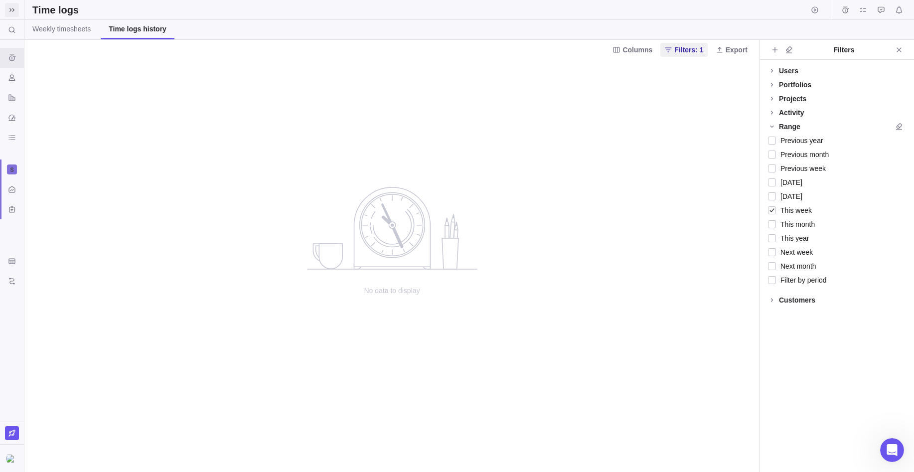
click at [14, 12] on icon at bounding box center [12, 10] width 8 height 8
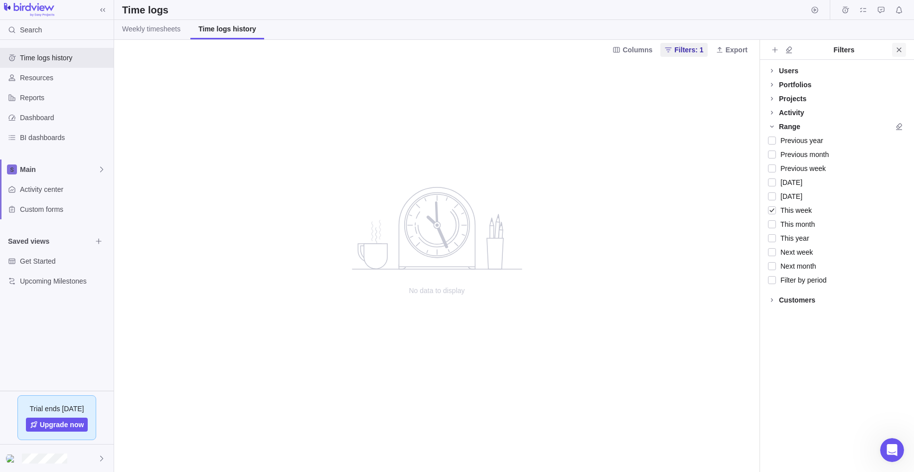
click at [791, 50] on icon "Close" at bounding box center [899, 50] width 8 height 8
